Goal: Go to known website: Access a specific website the user already knows

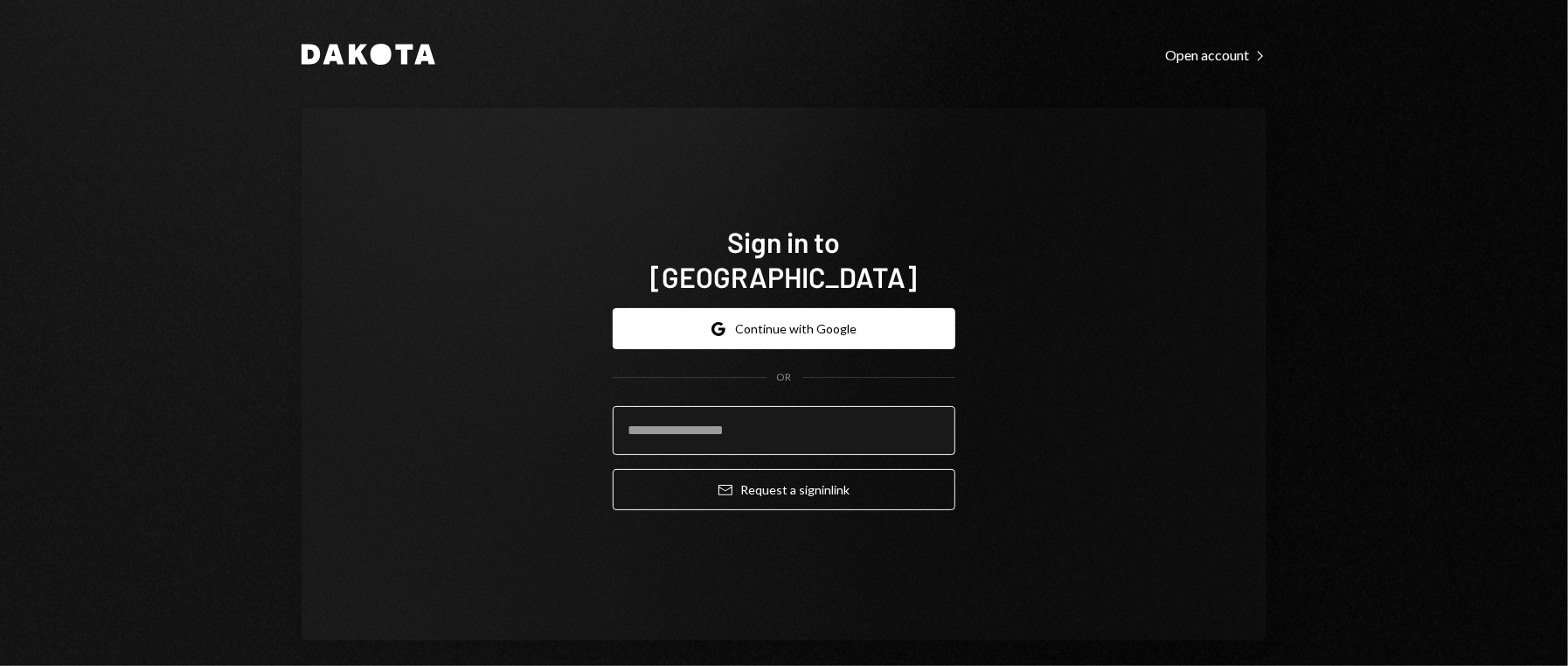
click at [849, 406] on input "email" at bounding box center [784, 430] width 343 height 49
type input "**********"
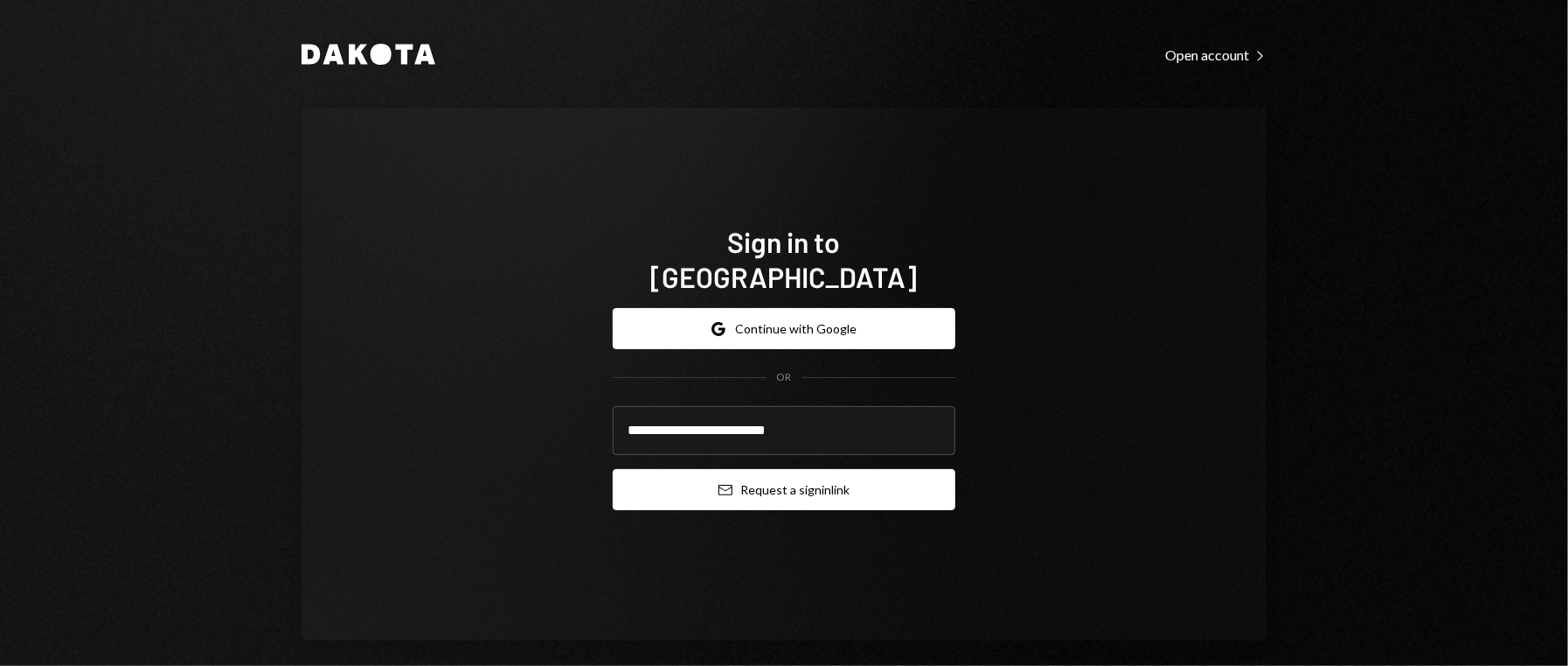
click at [779, 469] on button "Email Request a sign in link" at bounding box center [784, 489] width 343 height 41
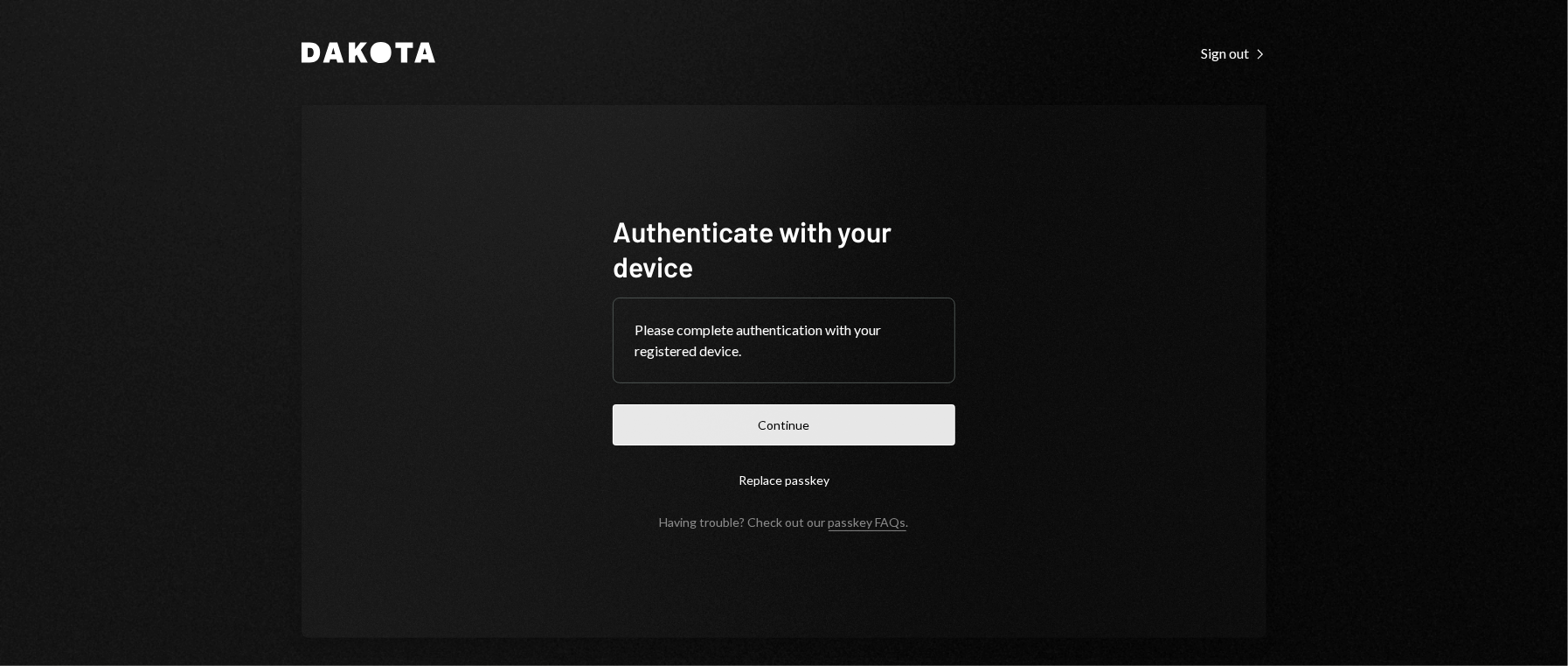
click at [723, 434] on button "Continue" at bounding box center [784, 424] width 343 height 41
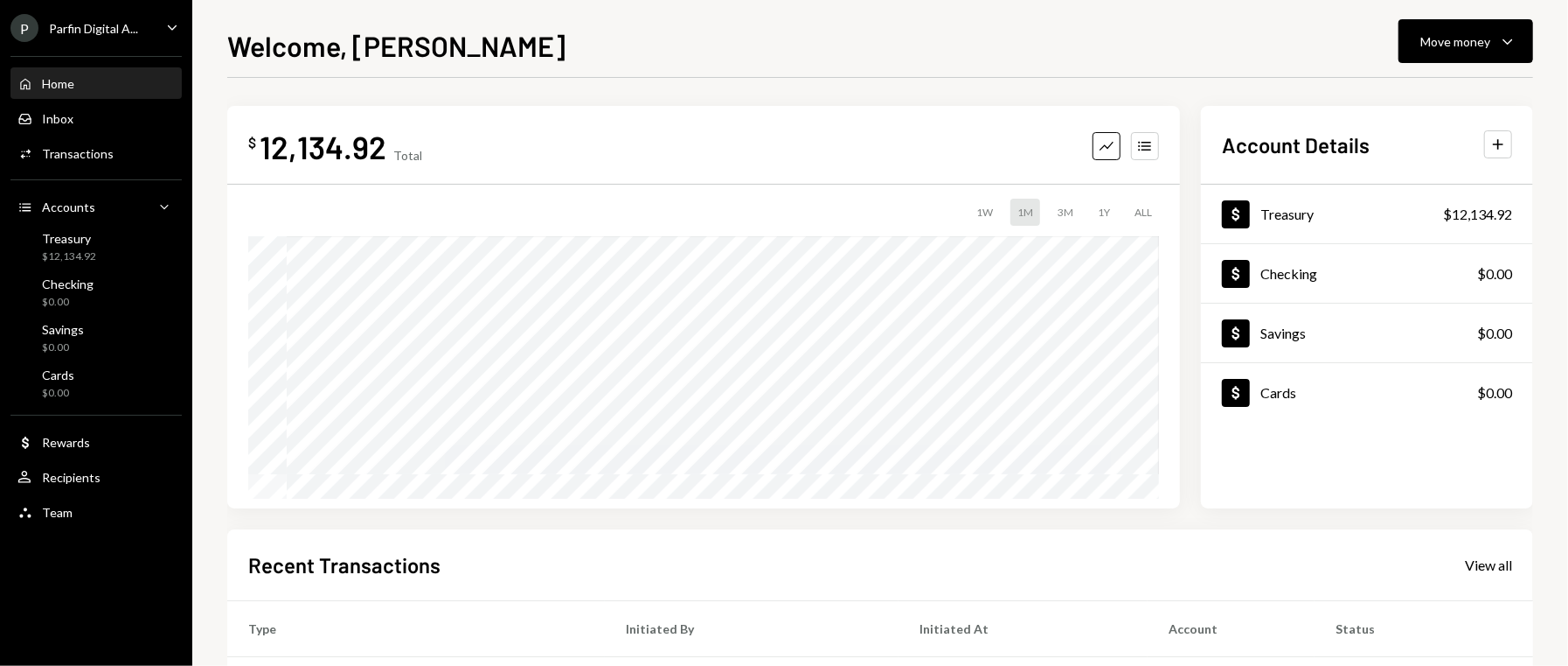
click at [125, 35] on div "Parfin Digital A..." at bounding box center [93, 28] width 89 height 15
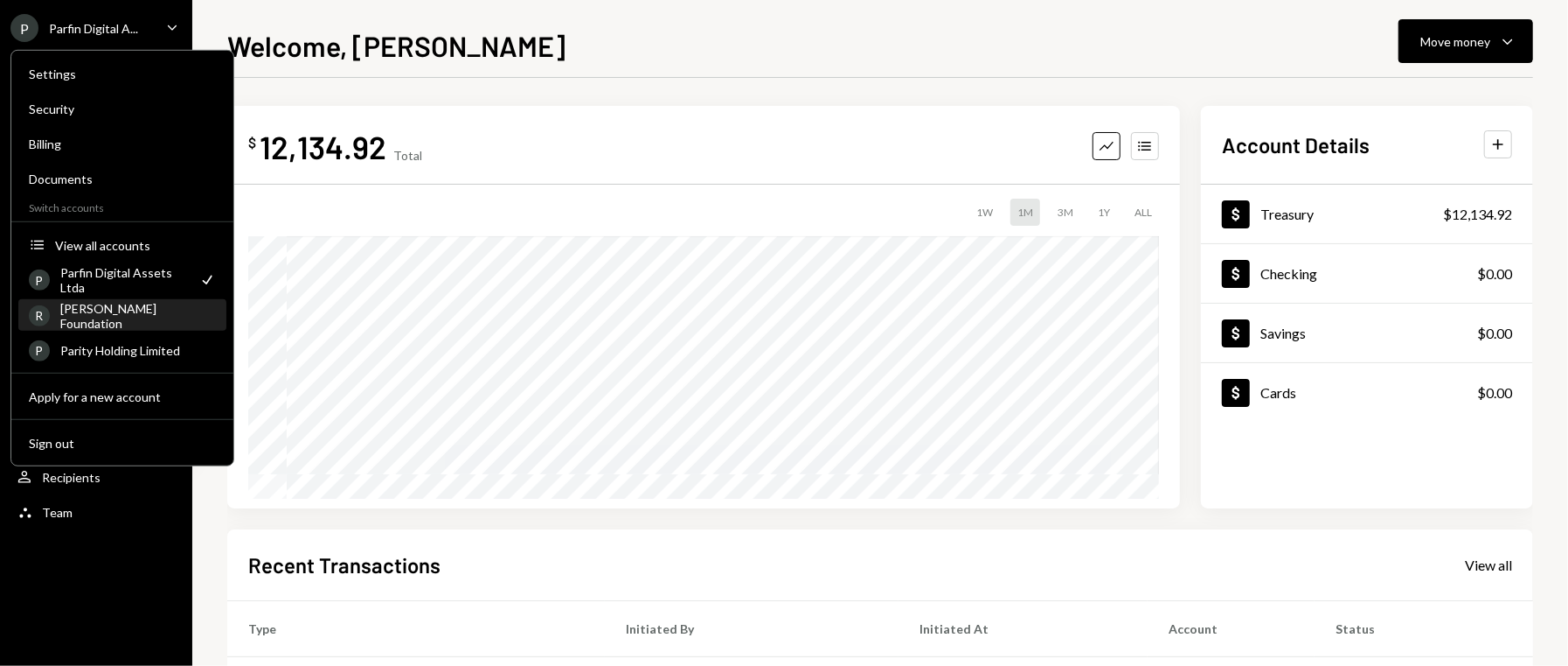
click at [128, 320] on div "[PERSON_NAME] Foundation" at bounding box center [138, 315] width 156 height 30
